Goal: Complete Application Form: Complete application form

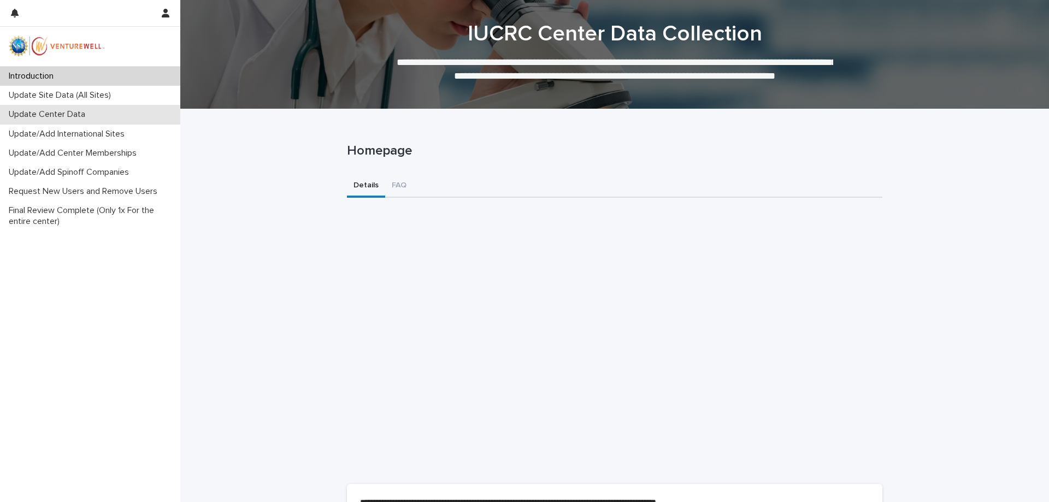
click at [84, 108] on div "Update Center Data" at bounding box center [90, 114] width 180 height 19
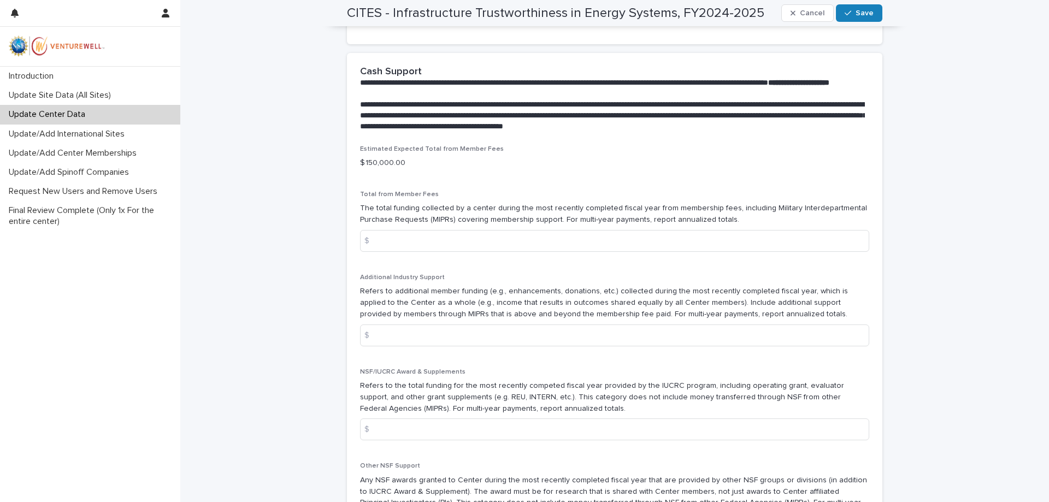
scroll to position [781, 0]
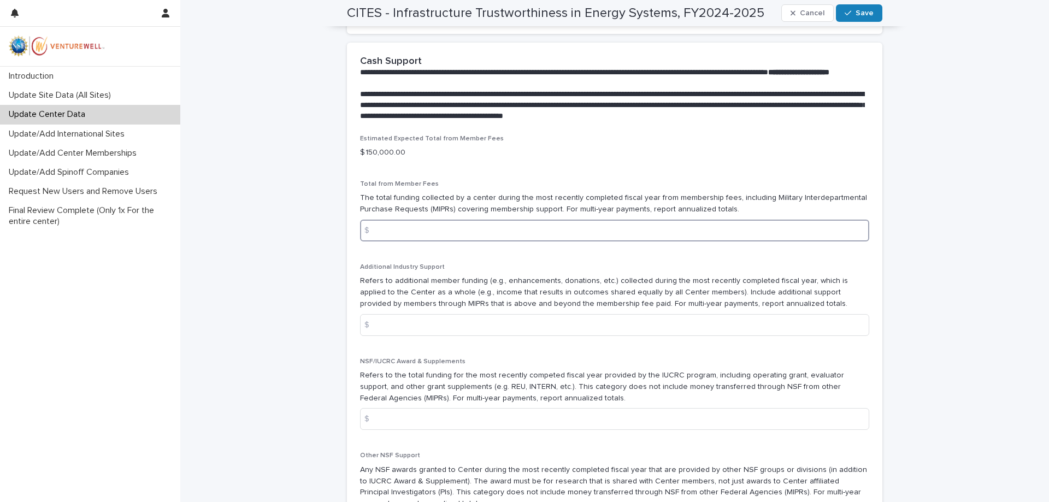
click at [507, 242] on input at bounding box center [614, 231] width 509 height 22
type input "******"
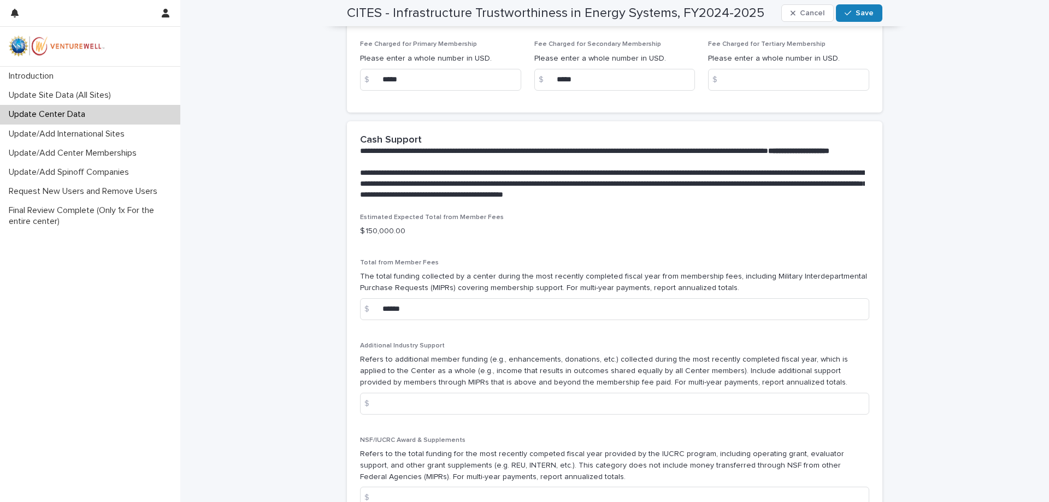
scroll to position [689, 0]
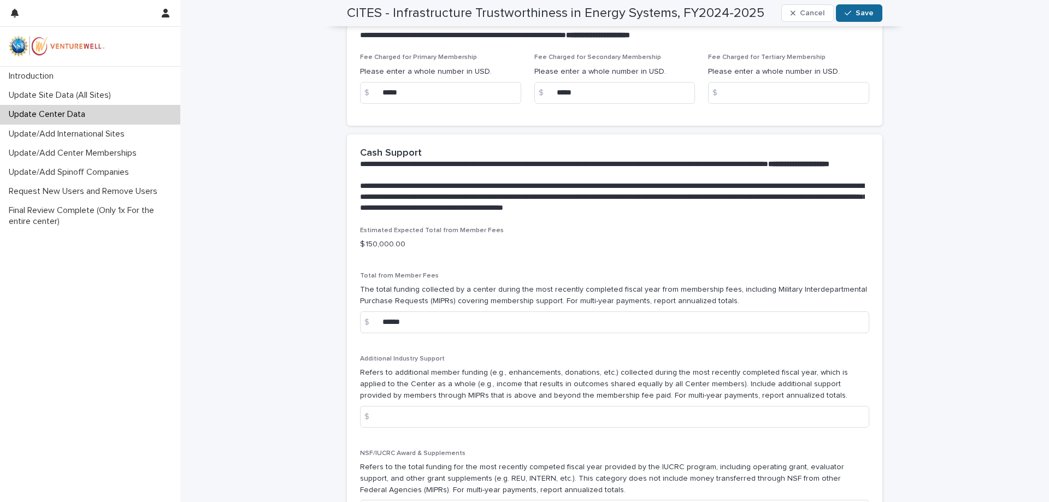
click at [869, 10] on span "Save" at bounding box center [865, 13] width 18 height 8
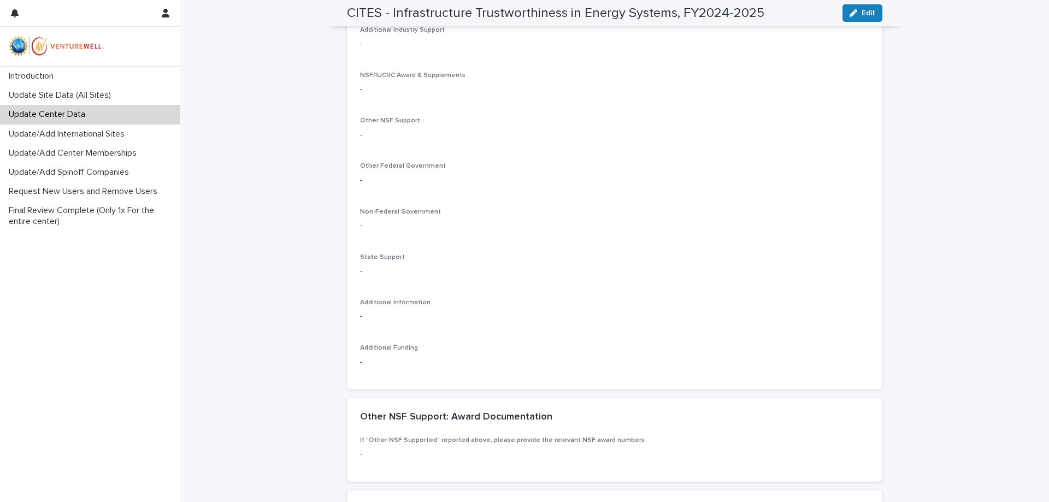
scroll to position [1102, 0]
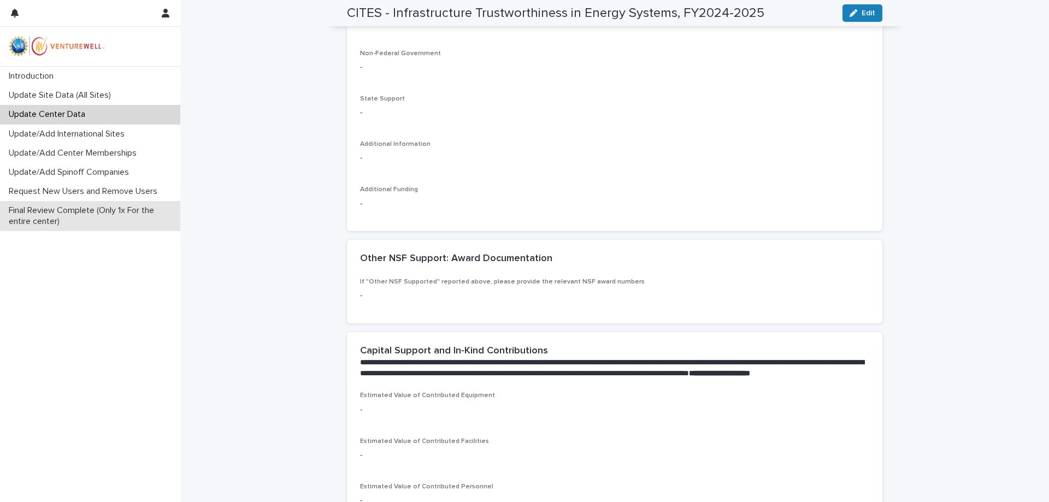
click at [48, 209] on p "Final Review Complete (Only 1x For the entire center)" at bounding box center [92, 216] width 176 height 21
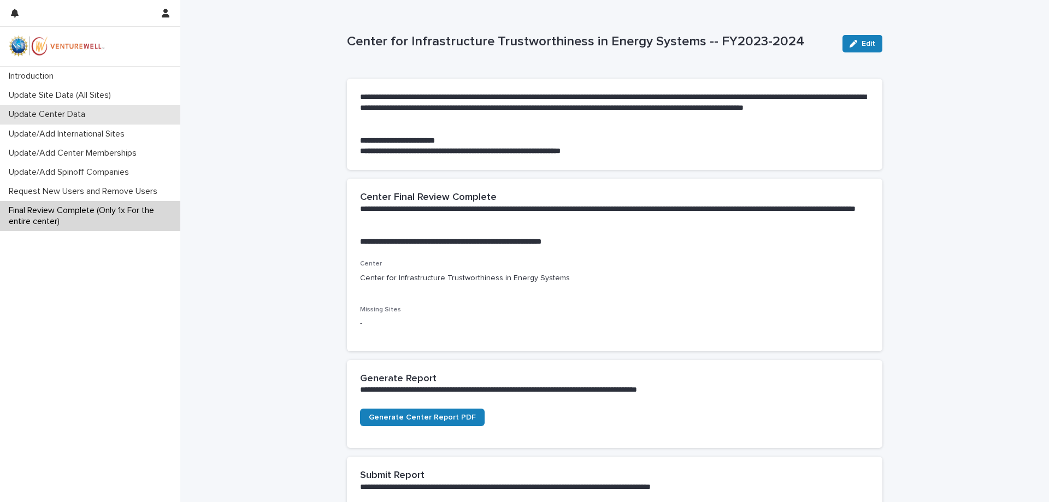
click at [113, 115] on div "Update Center Data" at bounding box center [90, 114] width 180 height 19
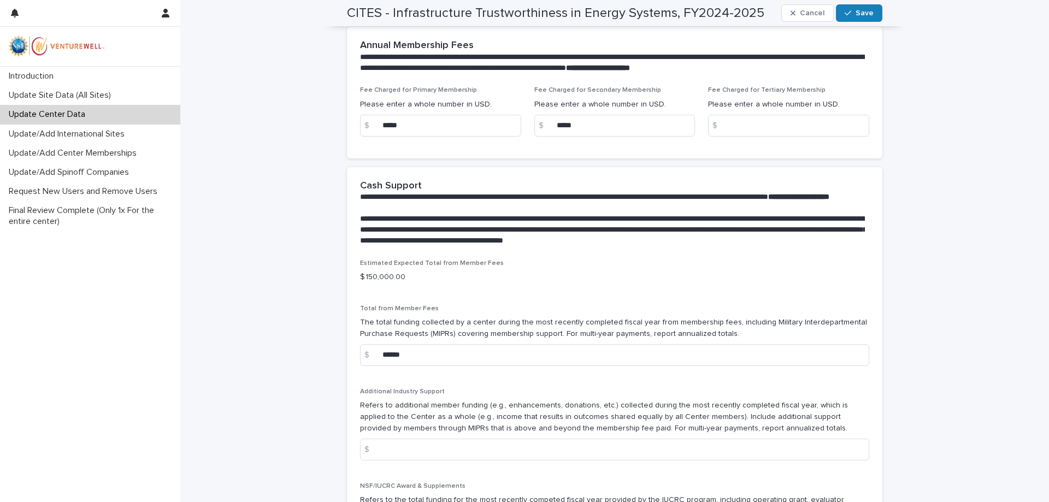
scroll to position [551, 0]
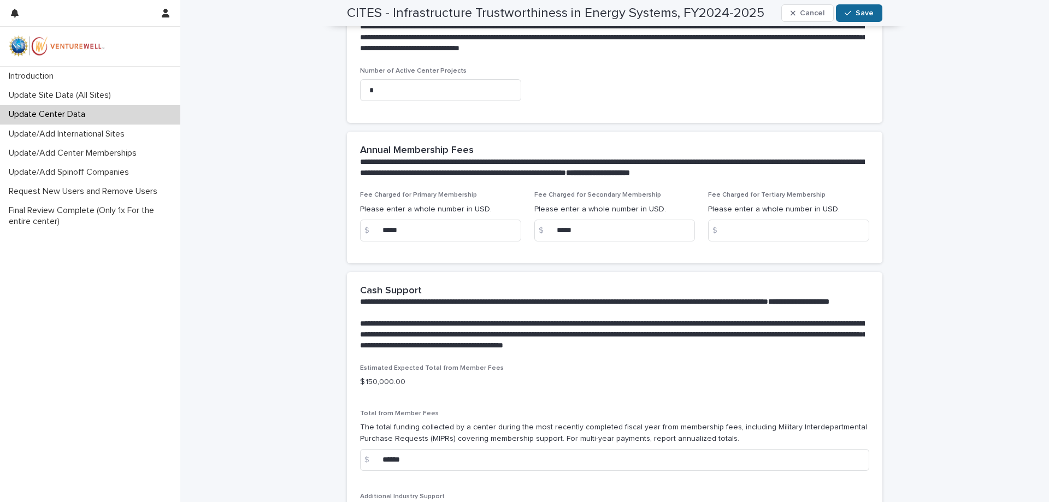
click at [868, 15] on span "Save" at bounding box center [865, 13] width 18 height 8
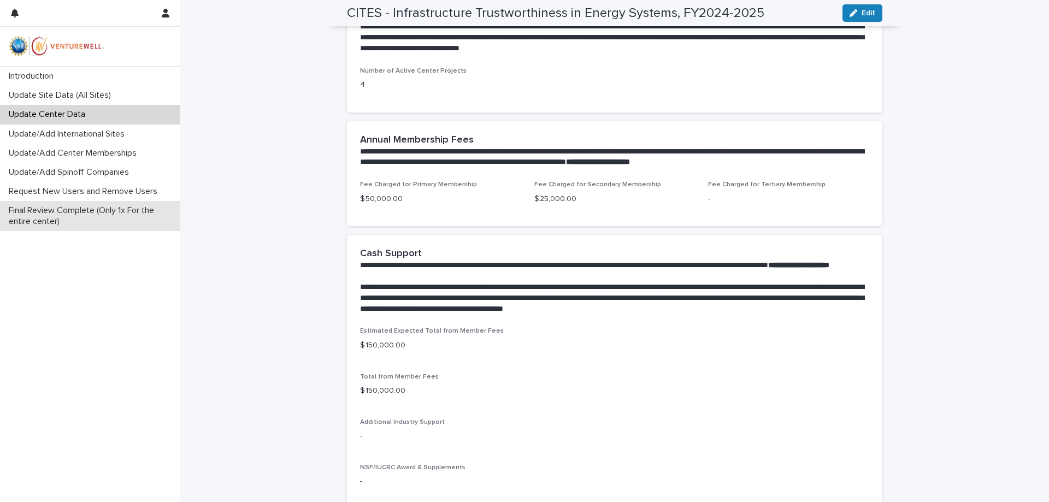
click at [66, 207] on p "Final Review Complete (Only 1x For the entire center)" at bounding box center [92, 216] width 176 height 21
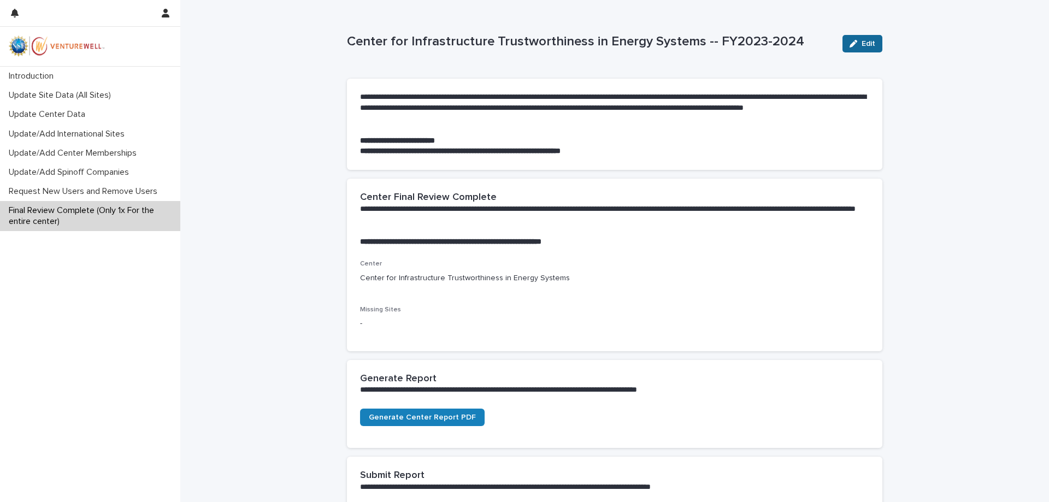
click at [878, 41] on button "Edit" at bounding box center [863, 43] width 40 height 17
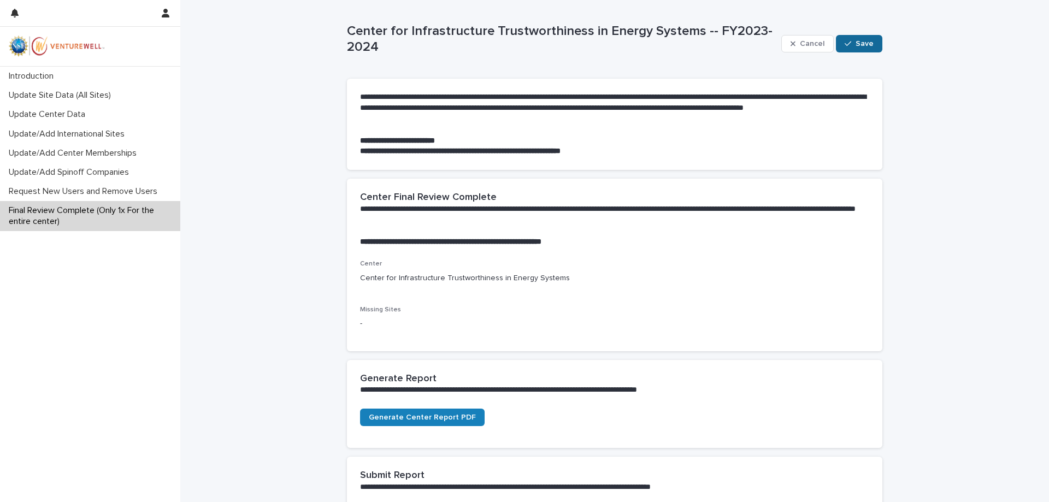
click at [869, 42] on span "Save" at bounding box center [865, 44] width 18 height 8
